Goal: Information Seeking & Learning: Understand process/instructions

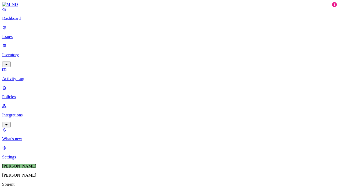
click at [29, 113] on p "Integrations" at bounding box center [169, 115] width 334 height 5
click at [33, 53] on p "Inventory" at bounding box center [169, 55] width 334 height 5
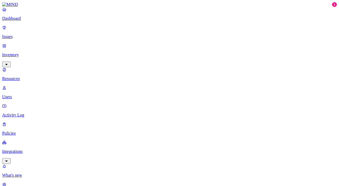
click at [9, 159] on icon "button" at bounding box center [6, 160] width 4 height 3
click at [36, 173] on p "Endpoints" at bounding box center [169, 175] width 334 height 5
type input "C02G67CGQ05"
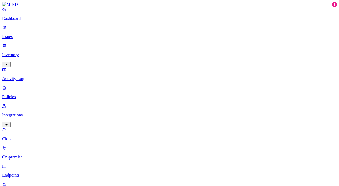
type input "C02G67CGQ05P"
click at [30, 113] on p "Integrations" at bounding box center [169, 115] width 334 height 5
click at [30, 173] on p "Endpoints" at bounding box center [169, 175] width 334 height 5
